Goal: Information Seeking & Learning: Learn about a topic

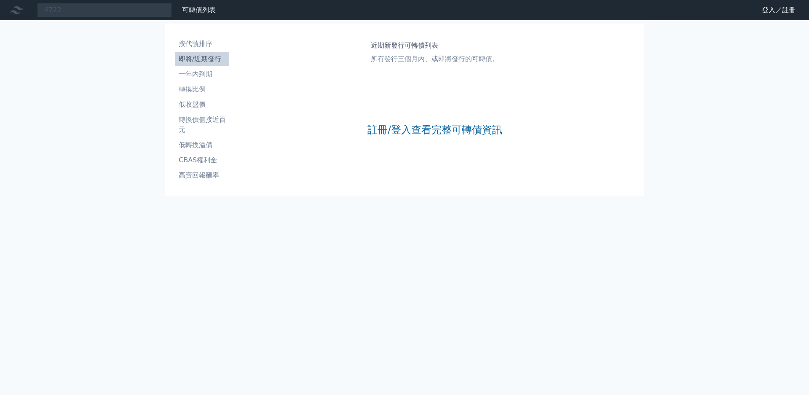
click at [89, 12] on input "4722" at bounding box center [104, 10] width 135 height 14
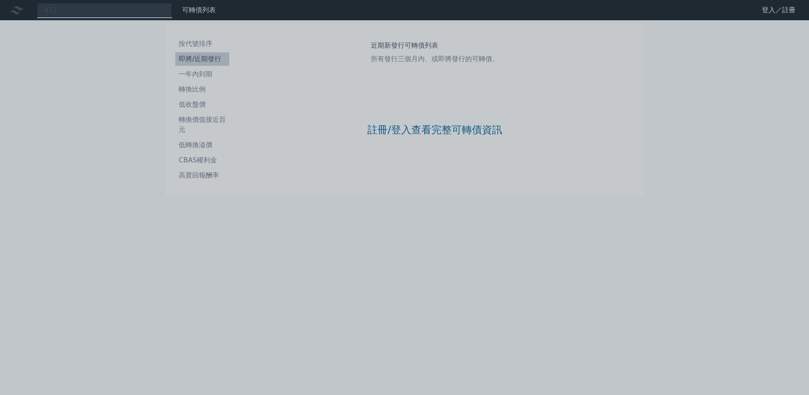
click at [96, 13] on div at bounding box center [404, 197] width 809 height 395
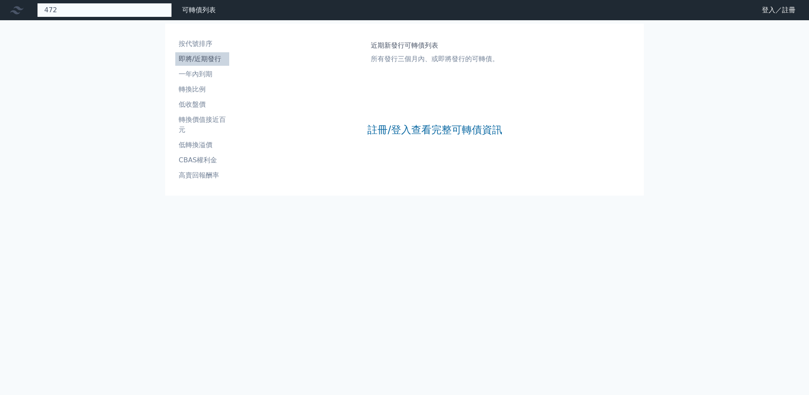
click at [82, 12] on div "472" at bounding box center [104, 10] width 135 height 14
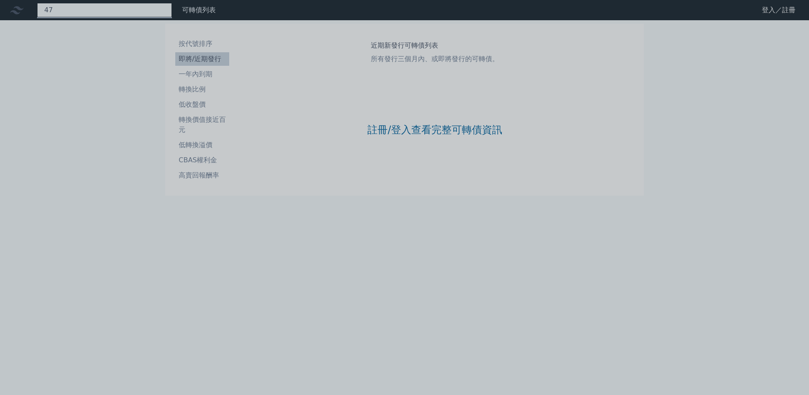
type input "4"
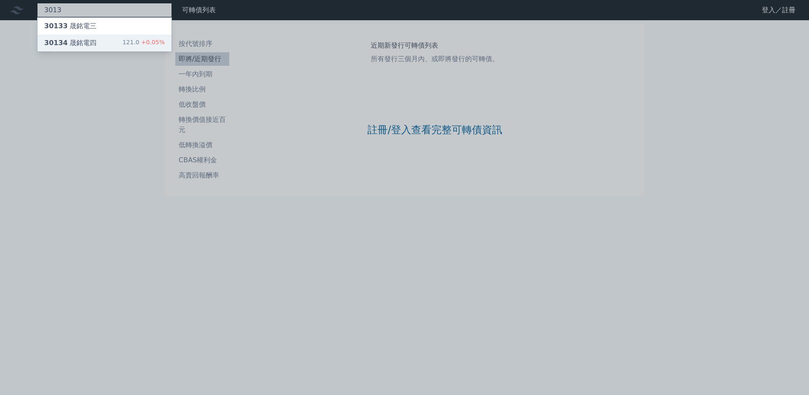
type input "3013"
click at [139, 41] on span "+0.05%" at bounding box center [151, 42] width 25 height 7
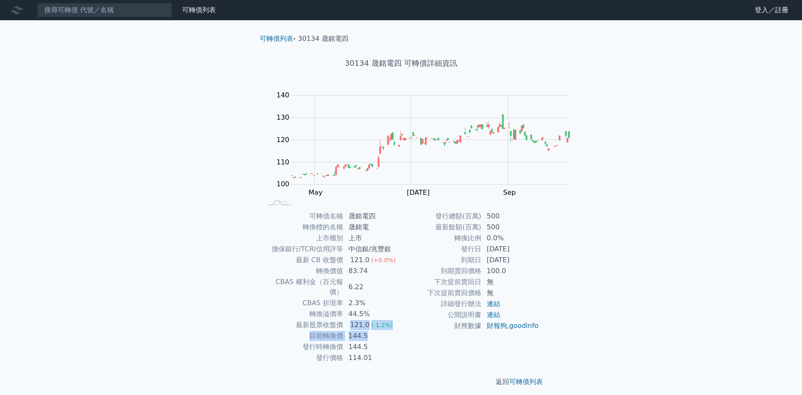
drag, startPoint x: 404, startPoint y: 301, endPoint x: 434, endPoint y: 308, distance: 31.1
click at [401, 308] on tbody "可轉債名稱 晟銘電四 轉換標的名稱 晟銘電 上市櫃別 上市 擔保銀行/TCRI信用評等 中信銀/兆豐銀 最新 CB 收盤價 121.0 (+0.0%) 轉換價…" at bounding box center [332, 287] width 138 height 152
